Goal: Find contact information: Find contact information

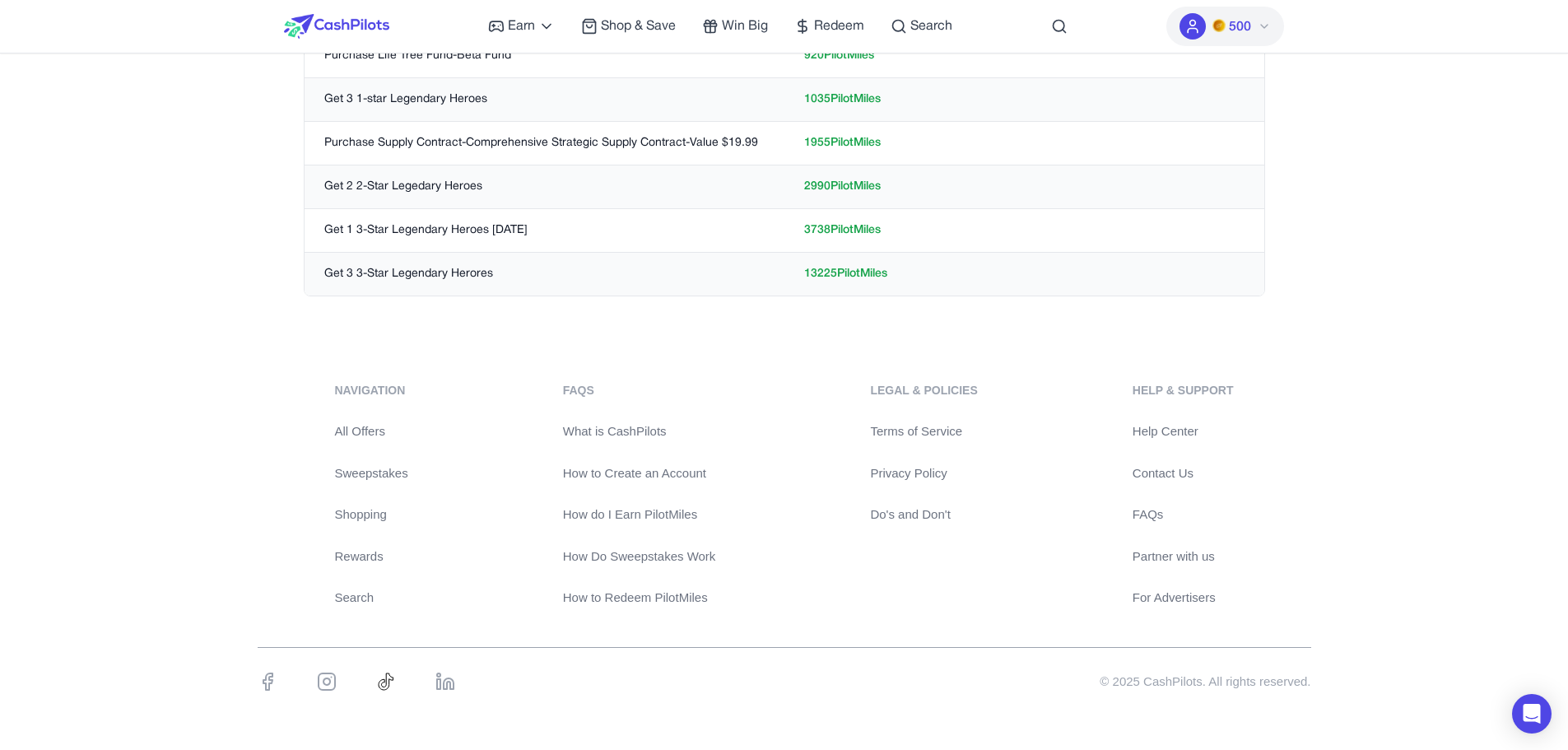
click at [1178, 478] on link "Contact Us" at bounding box center [1183, 474] width 101 height 19
click at [27, 547] on div "navigation All Offers Sweepstakes Shopping Rewards Search FAQs What is CashPilo…" at bounding box center [784, 546] width 1568 height 407
click at [1171, 468] on link "Contact Us" at bounding box center [1183, 474] width 101 height 19
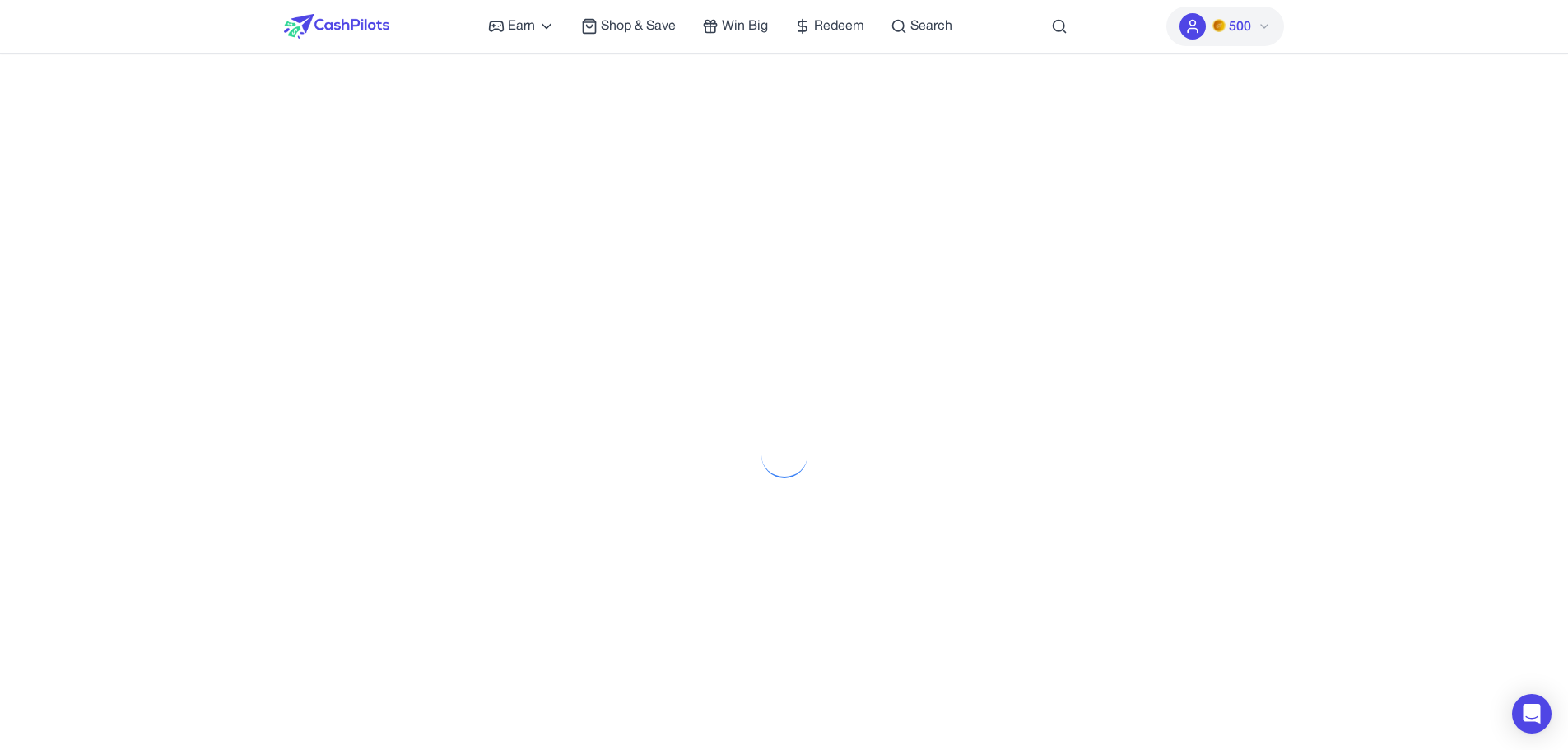
scroll to position [642, 0]
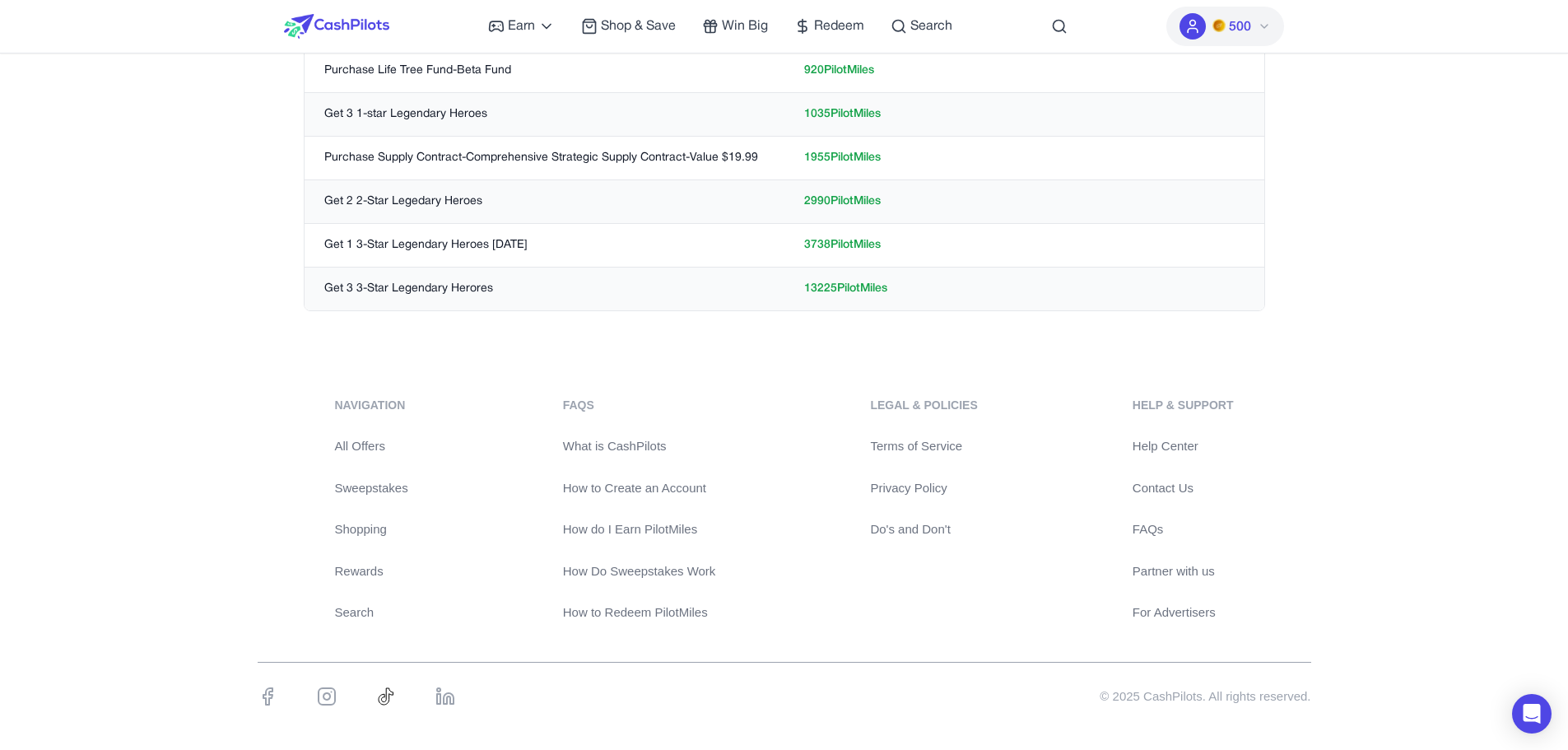
click at [147, 387] on div "navigation All Offers Sweepstakes Shopping Rewards Search FAQs What is CashPilo…" at bounding box center [784, 561] width 1568 height 407
click at [1166, 490] on link "Contact Us" at bounding box center [1183, 488] width 101 height 19
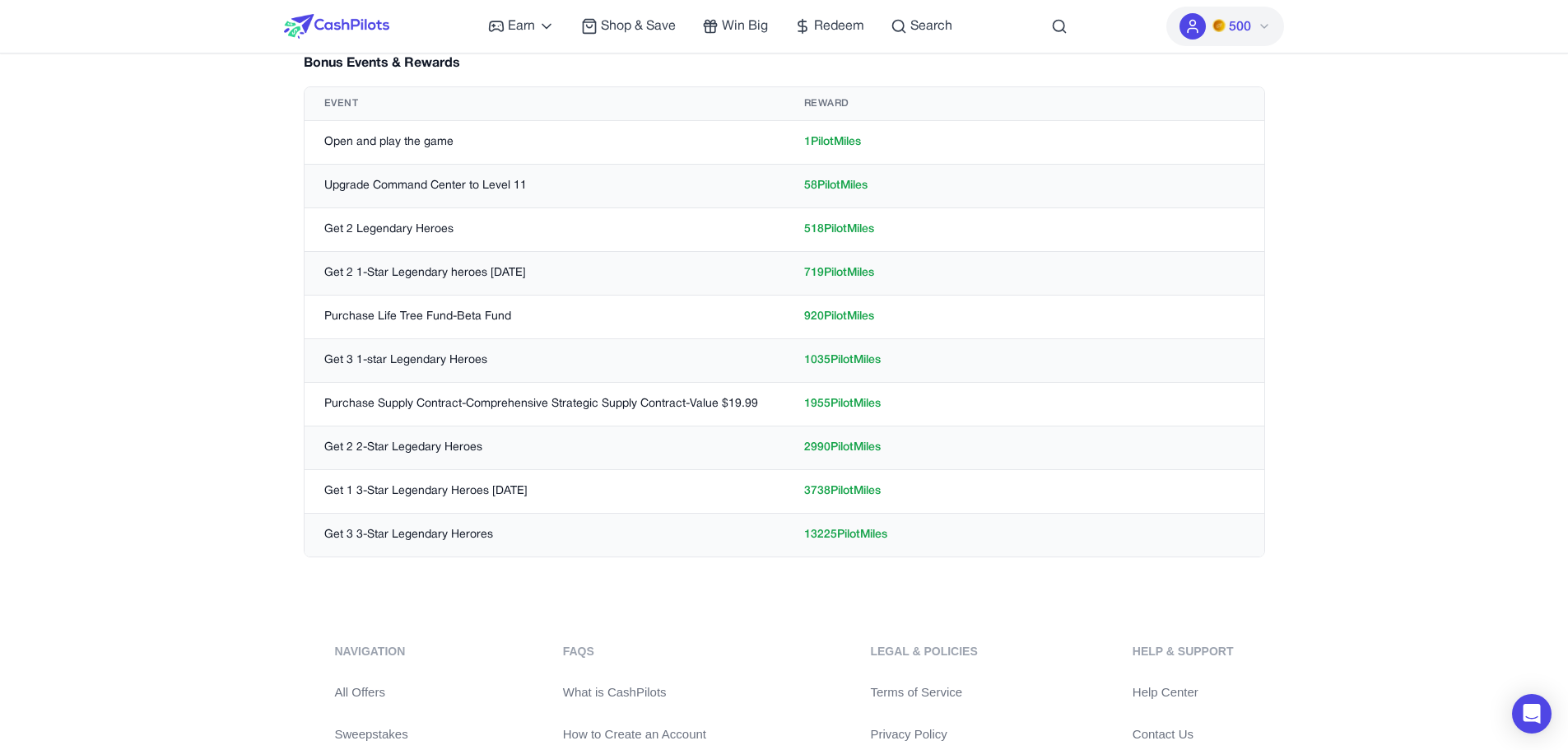
scroll to position [396, 0]
click at [316, 11] on div at bounding box center [336, 27] width 105 height 53
click at [317, 16] on img at bounding box center [336, 26] width 105 height 25
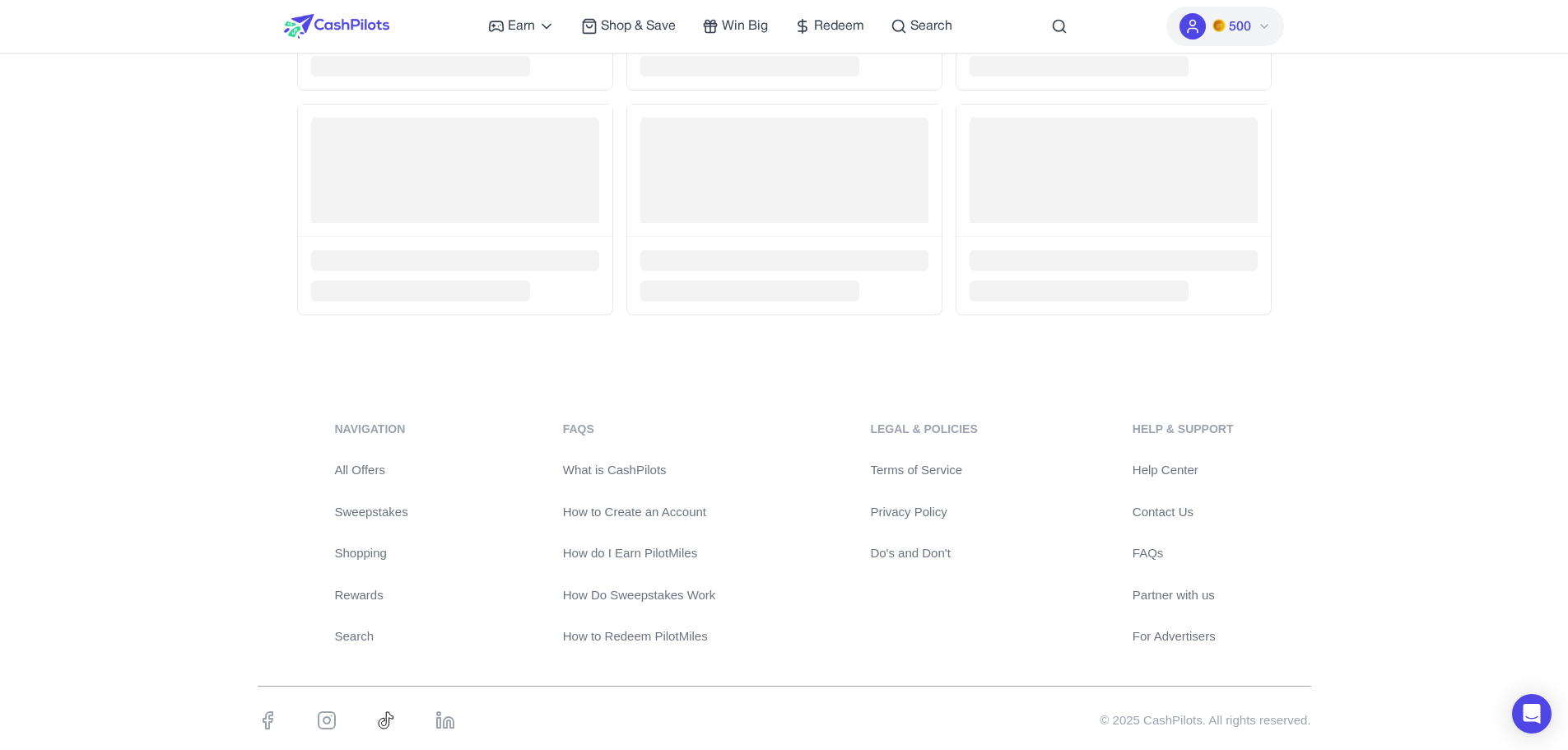
scroll to position [3786, 0]
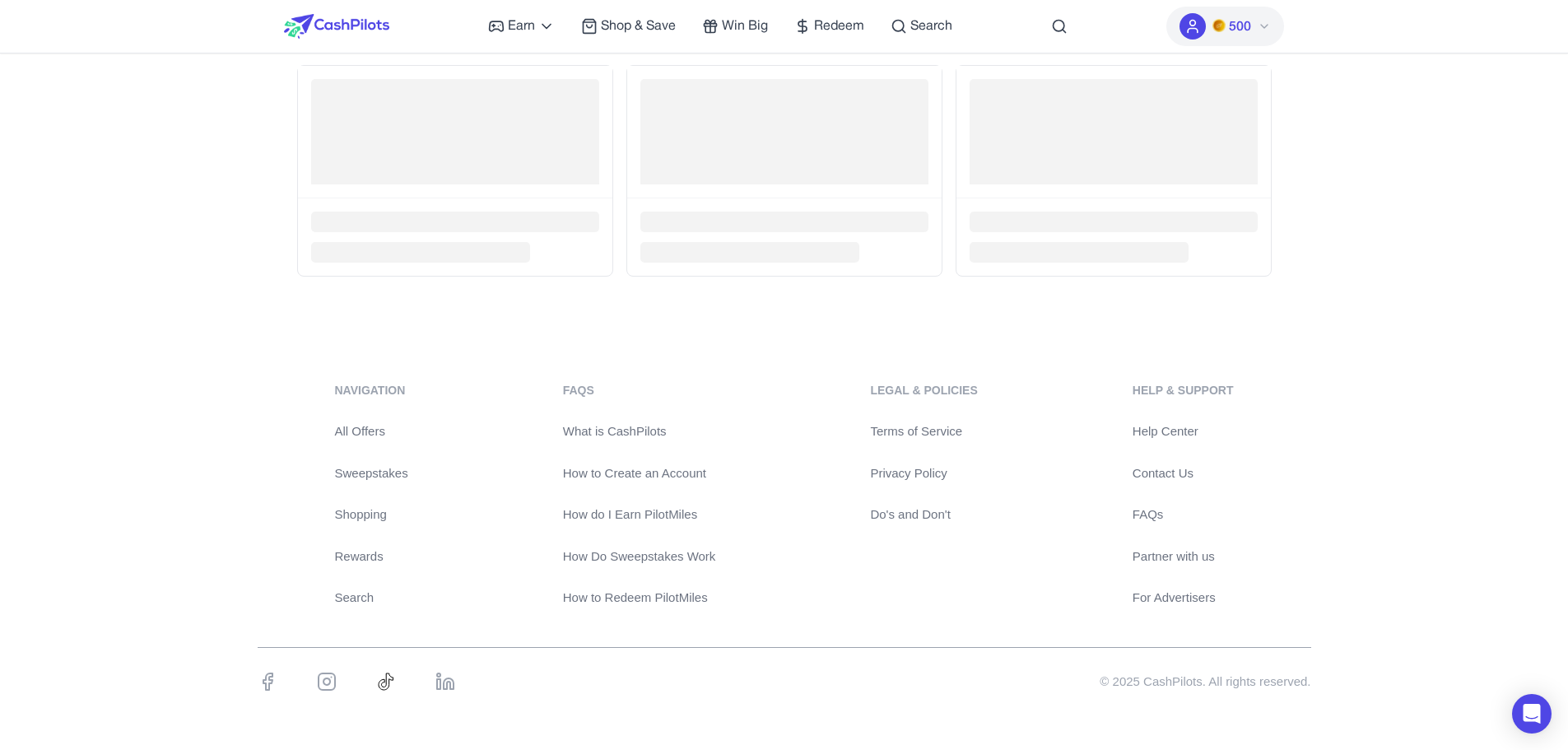
click at [1165, 471] on link "Contact Us" at bounding box center [1183, 474] width 101 height 19
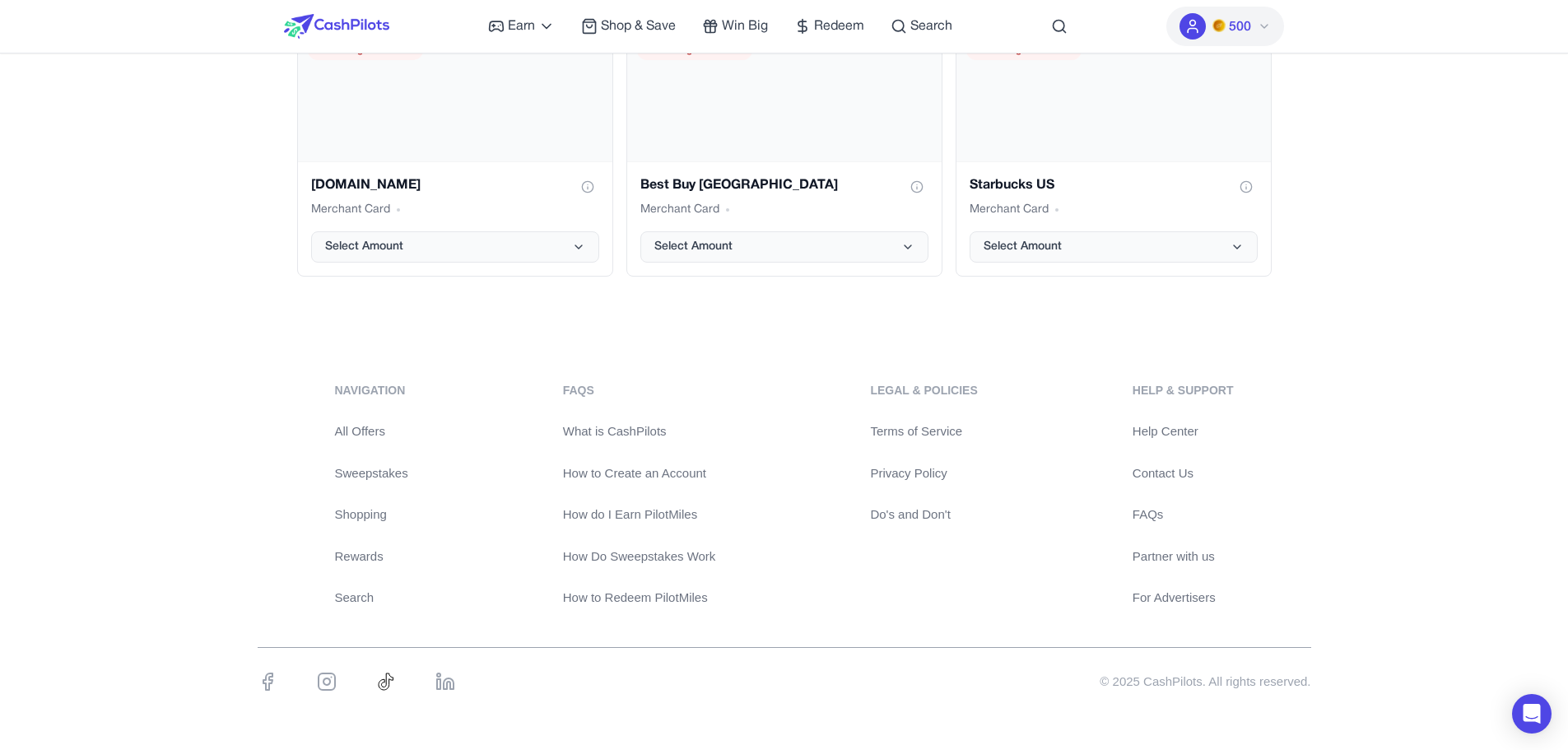
scroll to position [3357, 0]
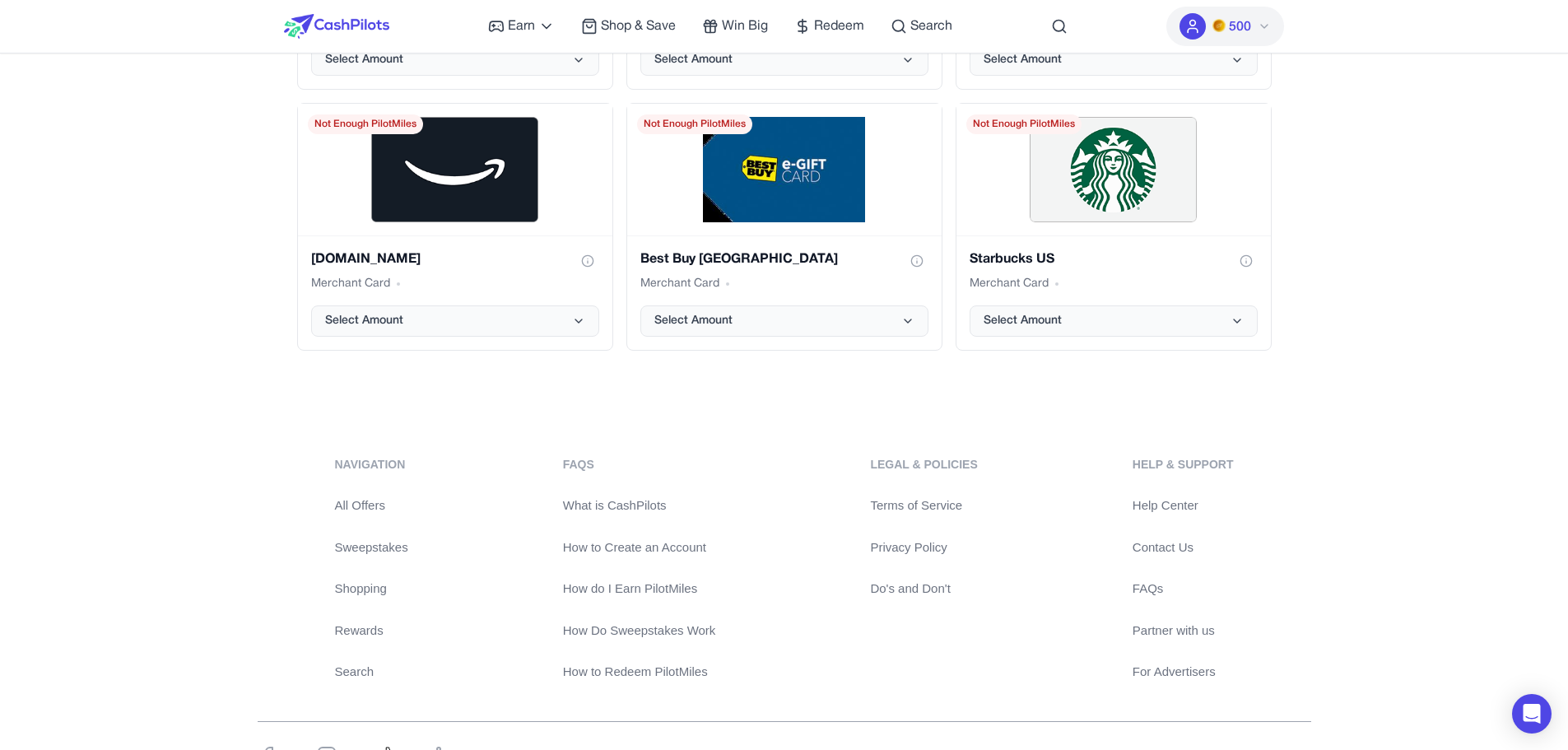
click at [1144, 540] on link "Contact Us" at bounding box center [1183, 547] width 101 height 19
